Goal: Check status: Check status

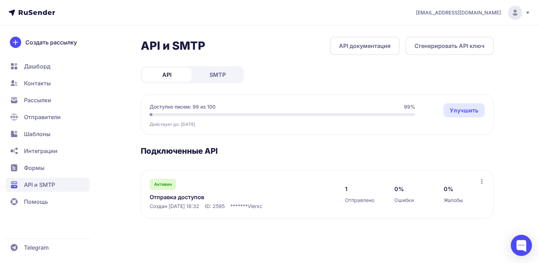
click at [171, 197] on link "Отправка доступов" at bounding box center [222, 197] width 145 height 8
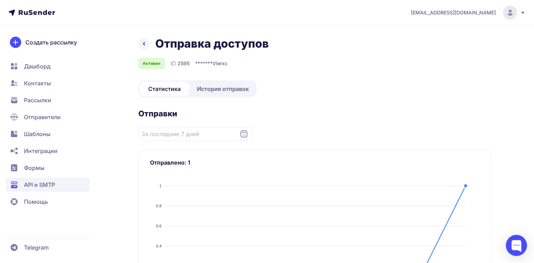
click at [246, 90] on span "История отправок" at bounding box center [223, 89] width 52 height 8
